Goal: Information Seeking & Learning: Understand process/instructions

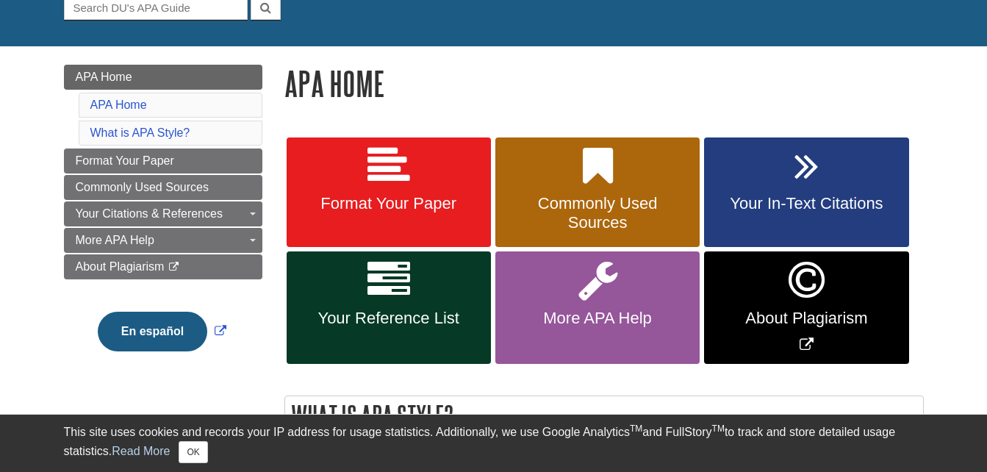
scroll to position [156, 0]
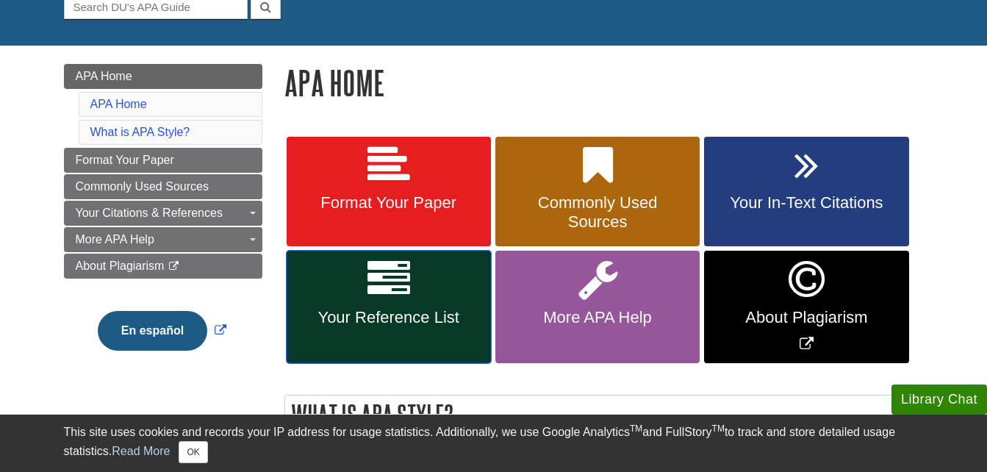
click at [359, 273] on link "Your Reference List" at bounding box center [389, 307] width 204 height 112
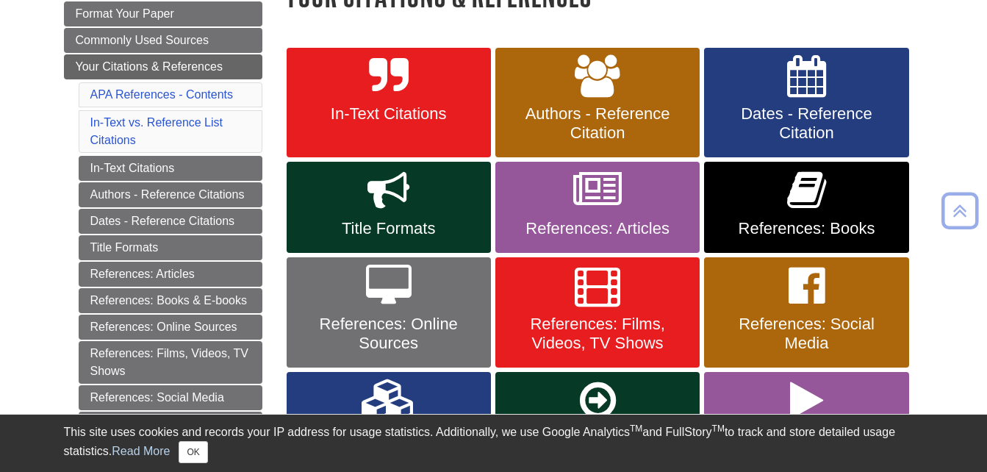
scroll to position [245, 0]
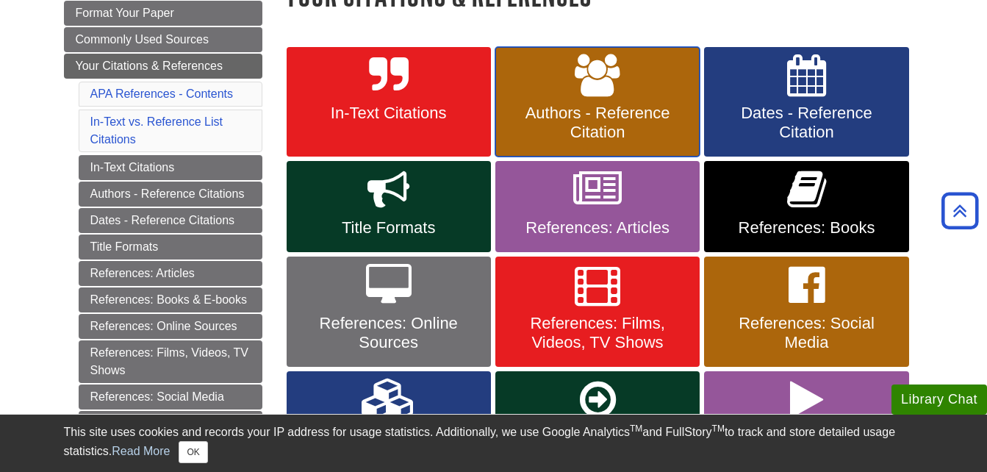
click at [520, 125] on span "Authors - Reference Citation" at bounding box center [597, 123] width 182 height 38
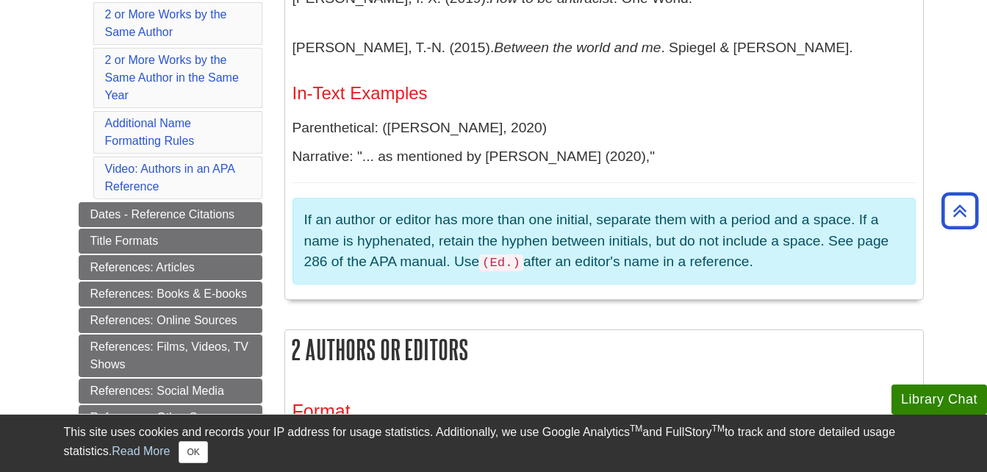
scroll to position [567, 0]
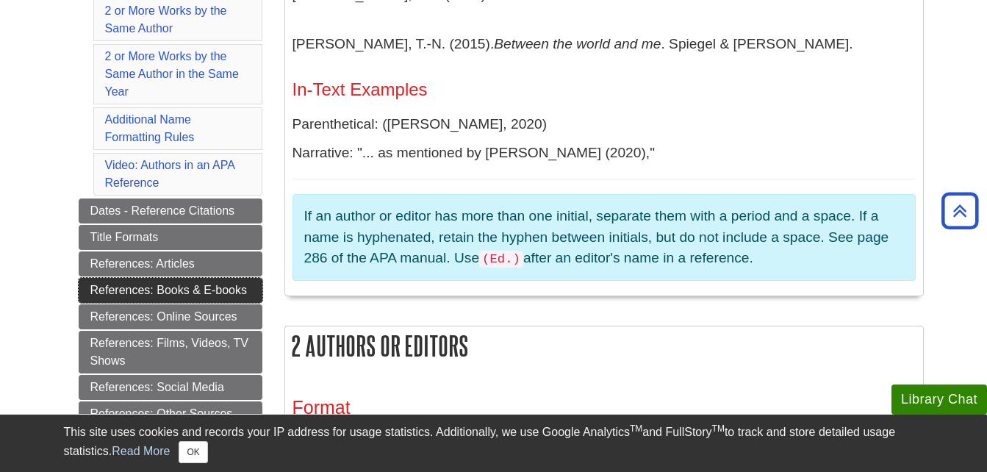
click at [206, 291] on link "References: Books & E-books" at bounding box center [171, 290] width 184 height 25
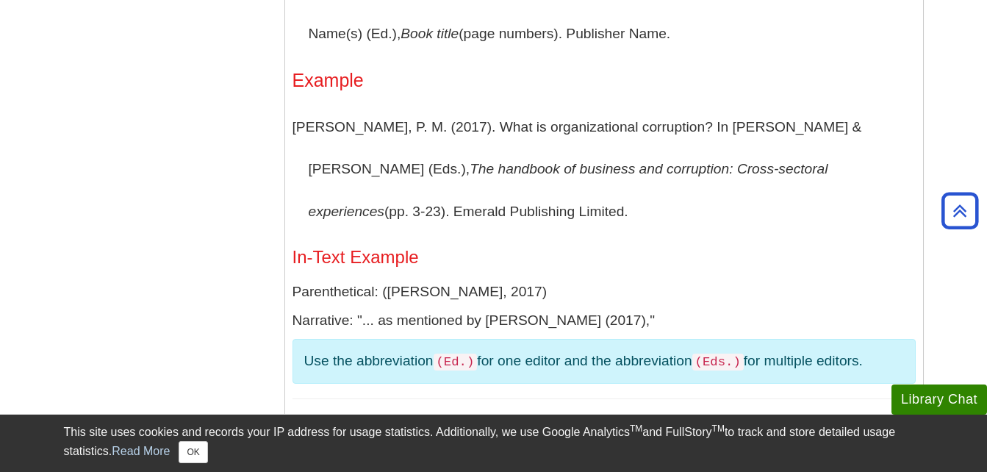
scroll to position [1959, 0]
